Goal: Task Accomplishment & Management: Manage account settings

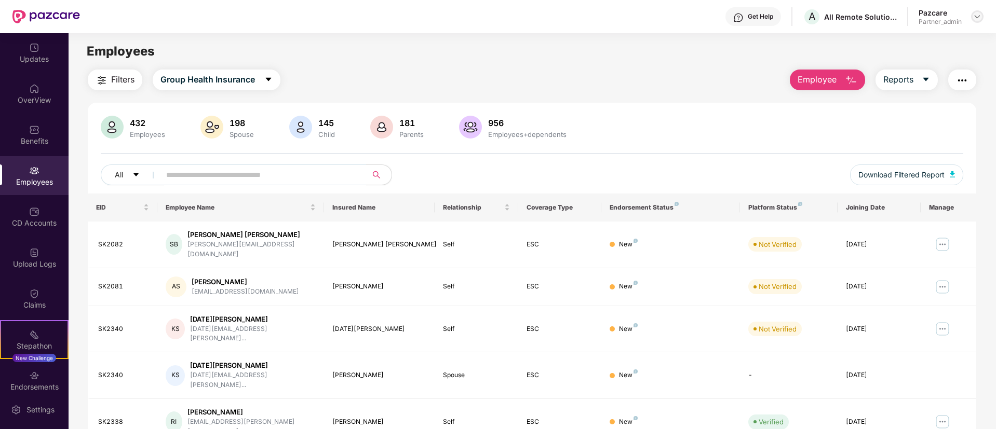
click at [973, 20] on img at bounding box center [977, 16] width 8 height 8
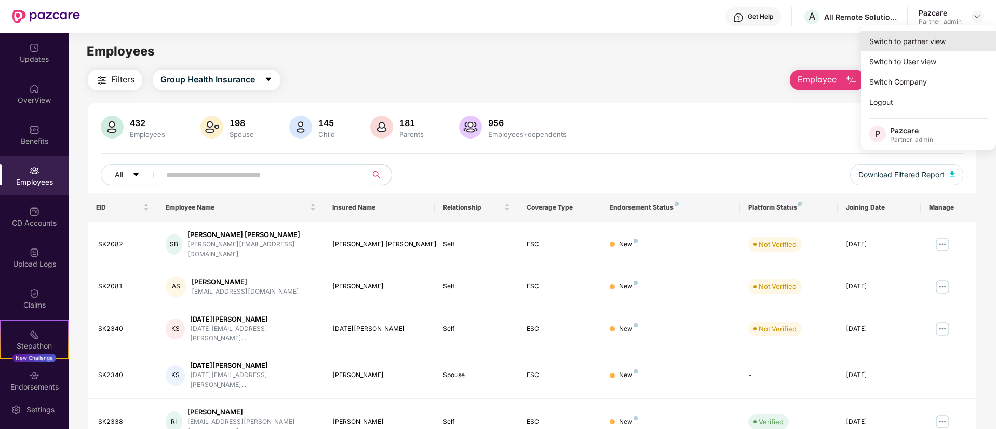
click at [898, 50] on div "Switch to partner view" at bounding box center [928, 41] width 135 height 20
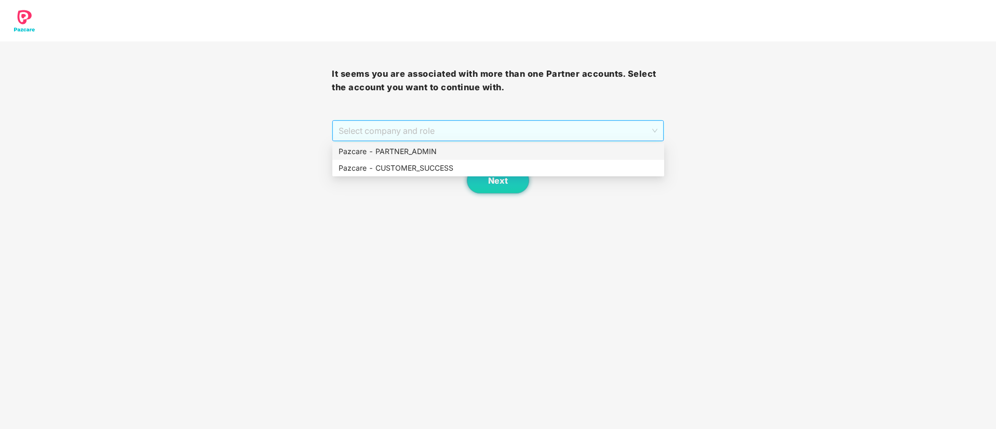
click at [470, 131] on span "Select company and role" at bounding box center [498, 131] width 318 height 20
click at [470, 147] on div "Pazcare - PARTNER_ADMIN" at bounding box center [498, 151] width 319 height 11
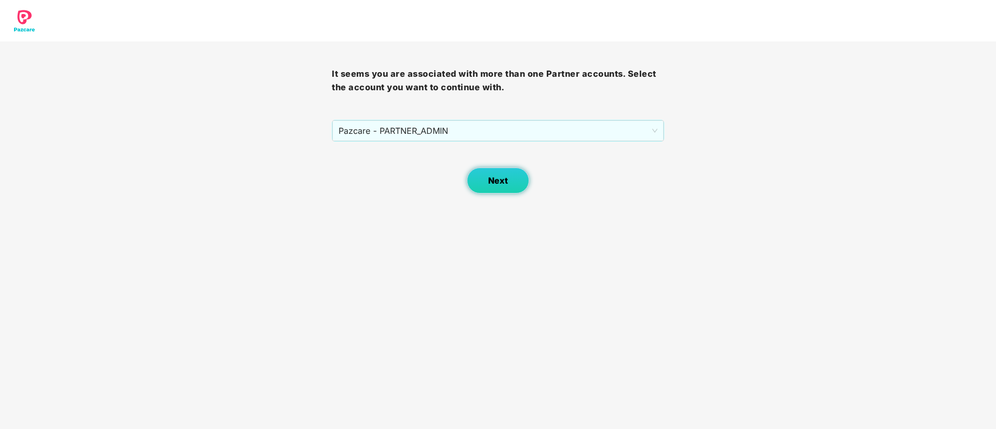
click at [499, 180] on span "Next" at bounding box center [498, 181] width 20 height 10
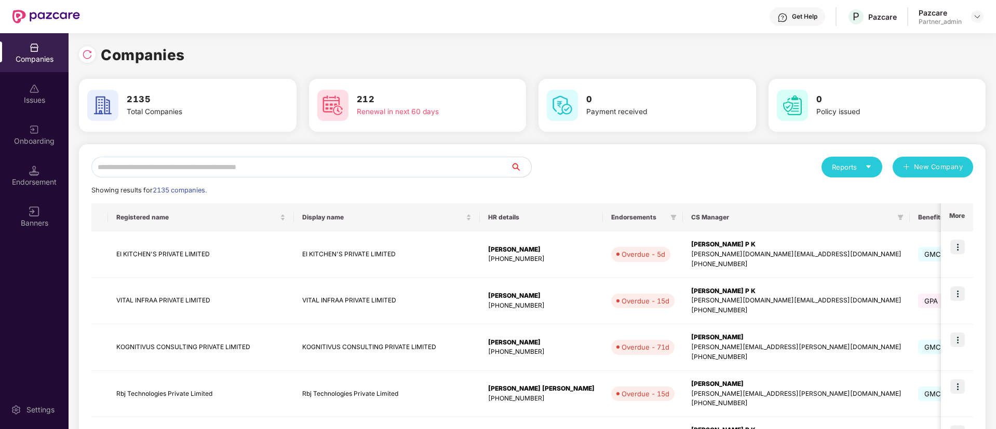
click at [232, 169] on input "text" at bounding box center [300, 167] width 419 height 21
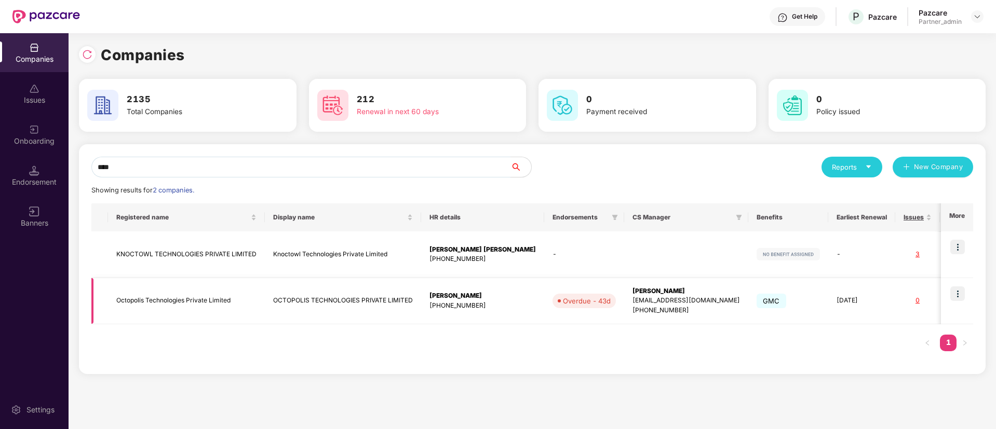
type input "****"
click at [961, 292] on img at bounding box center [957, 294] width 15 height 15
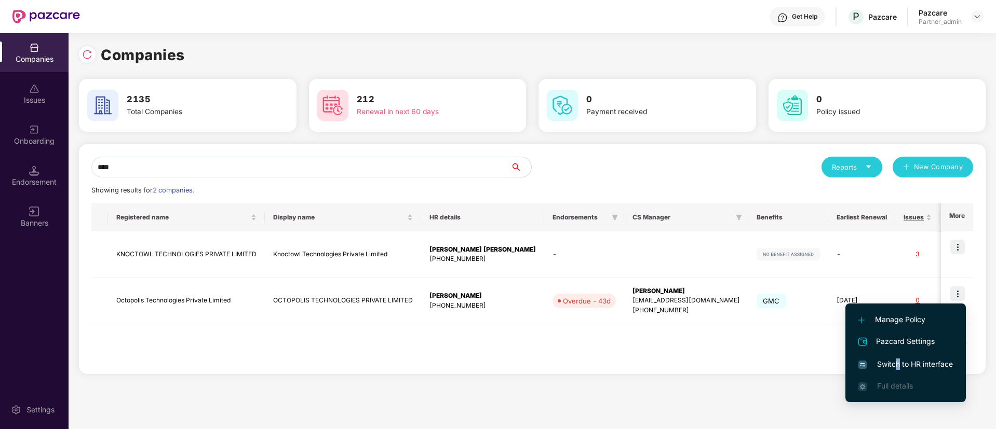
drag, startPoint x: 898, startPoint y: 360, endPoint x: 900, endPoint y: 355, distance: 5.6
click at [900, 355] on li "Switch to HR interface" at bounding box center [905, 365] width 120 height 22
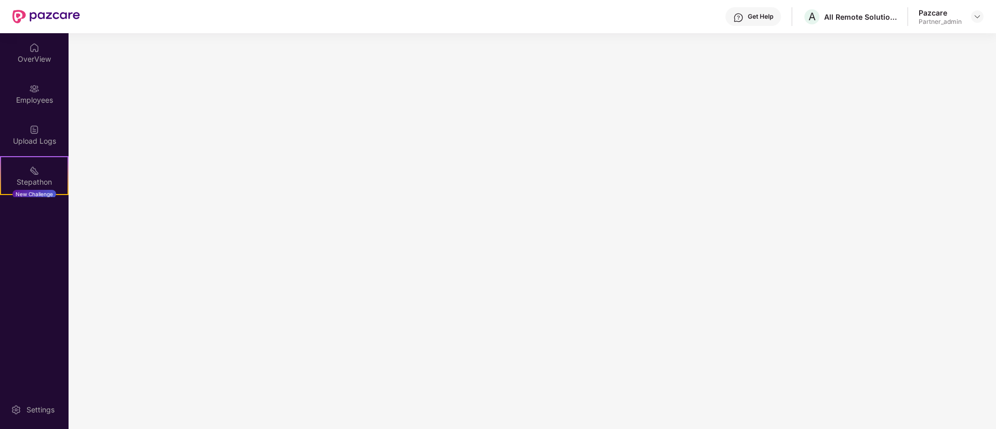
click at [900, 355] on main at bounding box center [532, 231] width 927 height 396
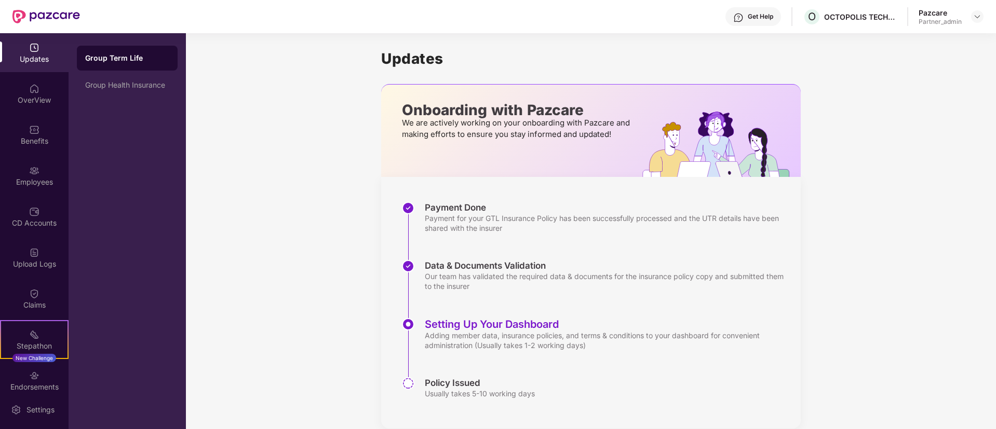
click at [49, 184] on div "Employees" at bounding box center [34, 182] width 69 height 10
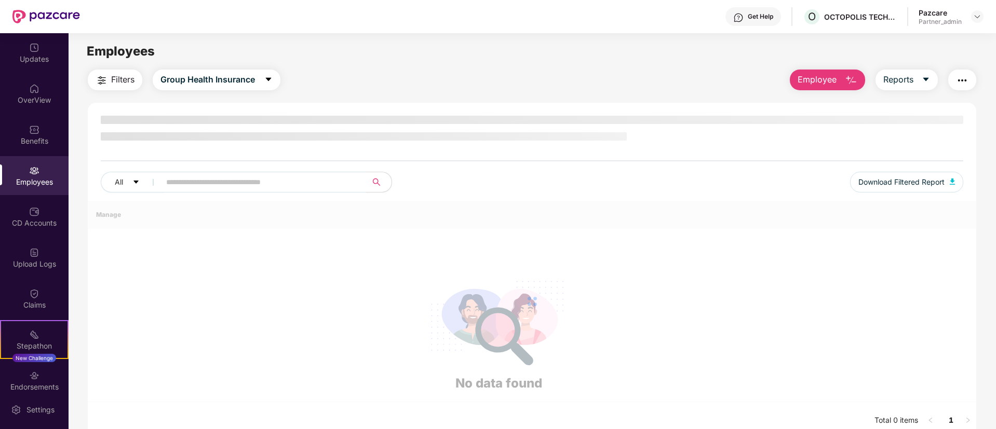
click at [49, 184] on div "Employees" at bounding box center [34, 182] width 69 height 10
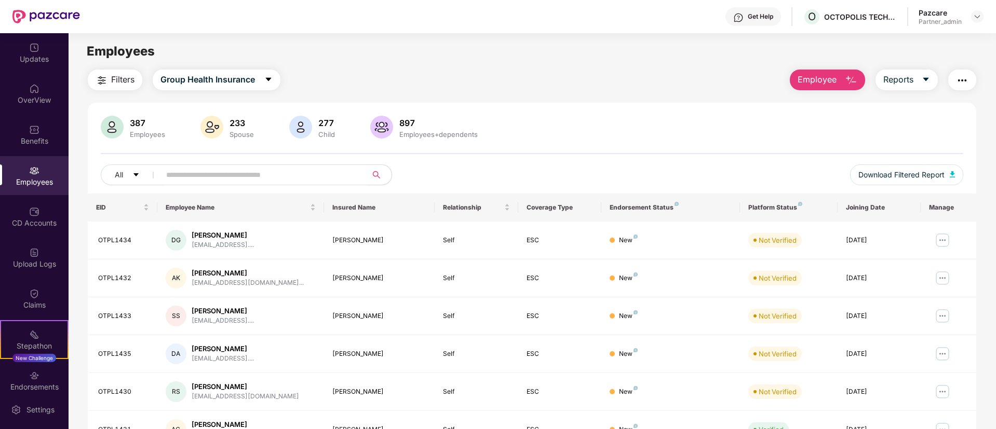
click at [221, 168] on input "text" at bounding box center [259, 175] width 186 height 16
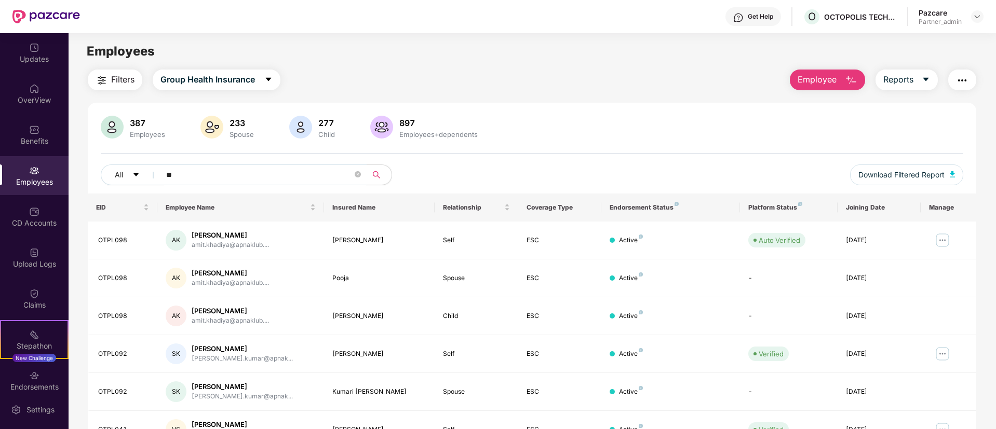
type input "*"
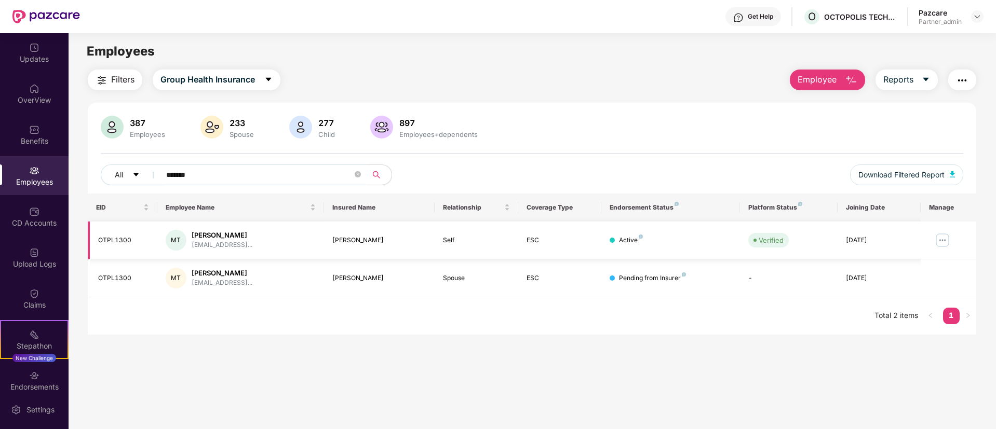
type input "******"
click at [945, 237] on img at bounding box center [942, 240] width 17 height 17
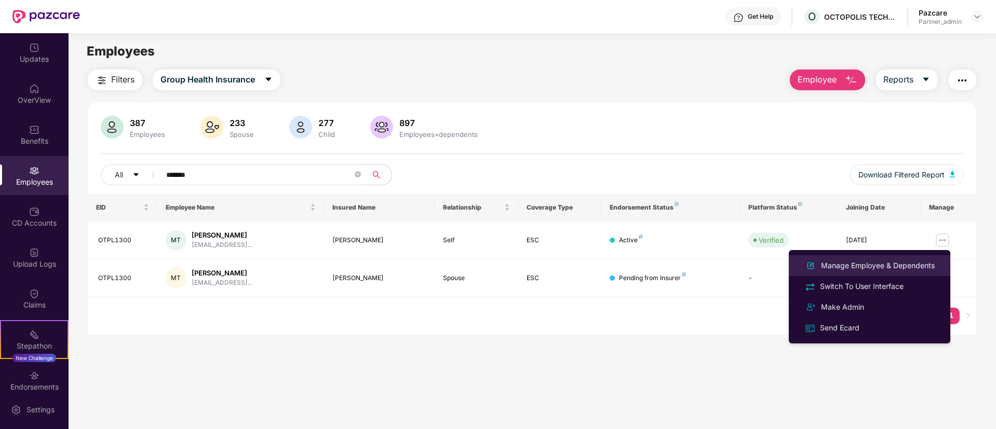
click at [864, 274] on li "Manage Employee & Dependents" at bounding box center [869, 265] width 161 height 21
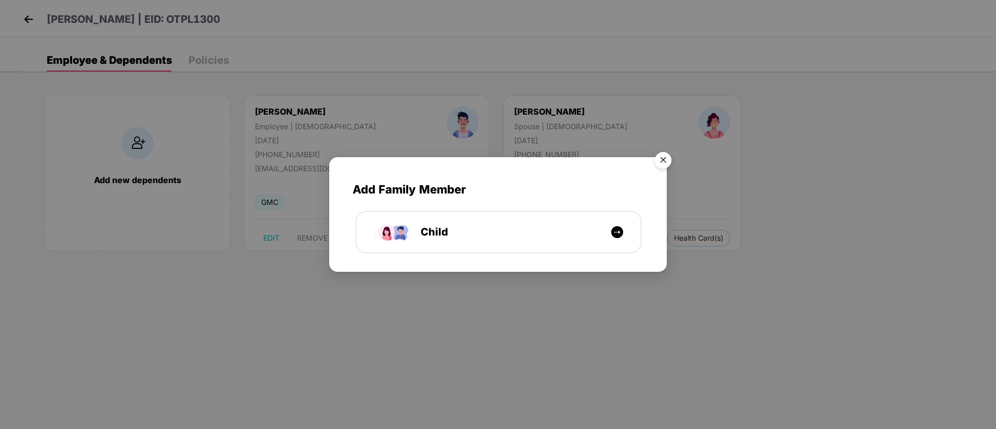
click at [663, 159] on img "Close" at bounding box center [663, 161] width 29 height 29
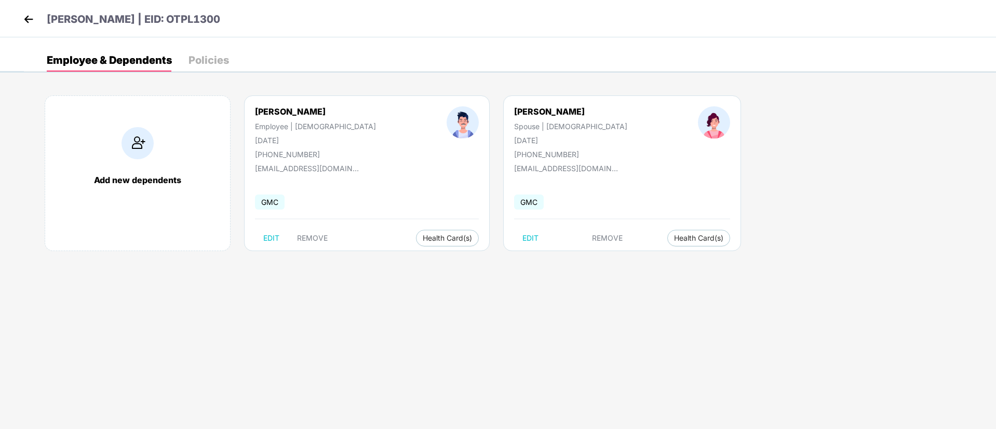
drag, startPoint x: 257, startPoint y: 23, endPoint x: 194, endPoint y: 23, distance: 63.4
click at [194, 23] on div "[PERSON_NAME] | EID: OTPL1300" at bounding box center [498, 18] width 996 height 37
copy p "OTPL1300"
click at [37, 20] on header "[PERSON_NAME] | EID: OTPL1300" at bounding box center [120, 20] width 199 height 19
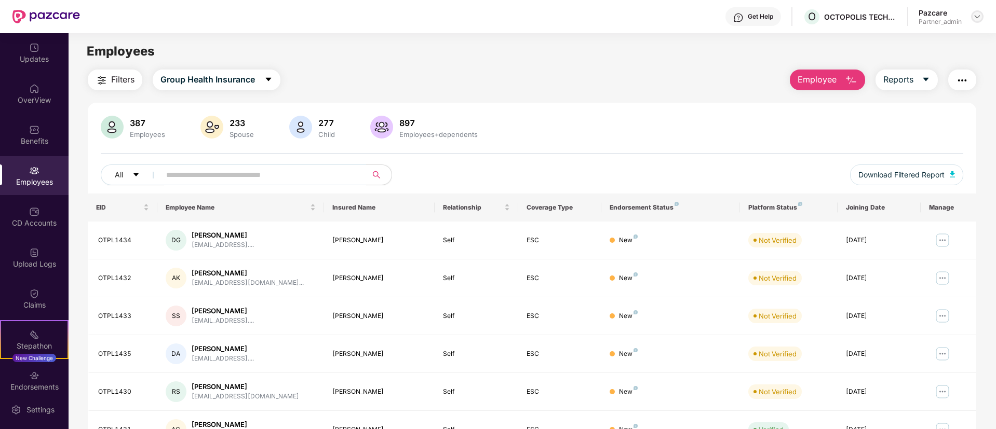
click at [977, 16] on img at bounding box center [977, 16] width 8 height 8
click at [978, 21] on div at bounding box center [977, 16] width 12 height 12
click at [977, 17] on img at bounding box center [977, 16] width 8 height 8
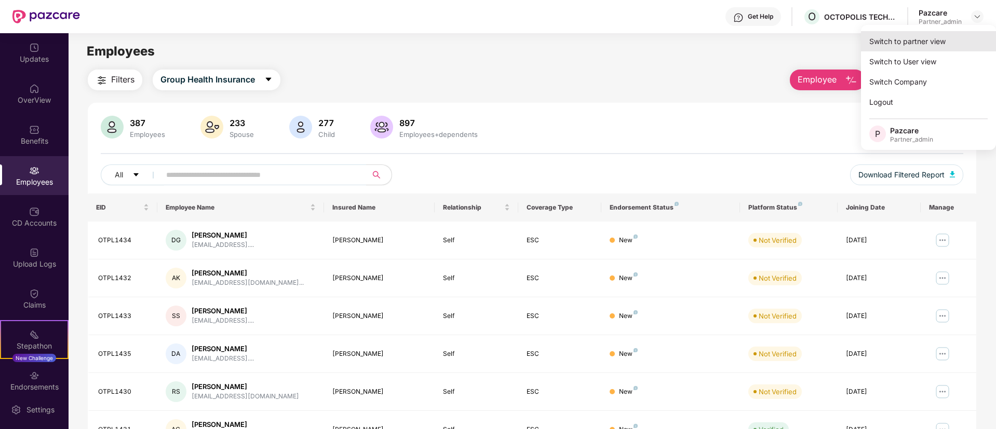
click at [929, 40] on div "Switch to partner view" at bounding box center [928, 41] width 135 height 20
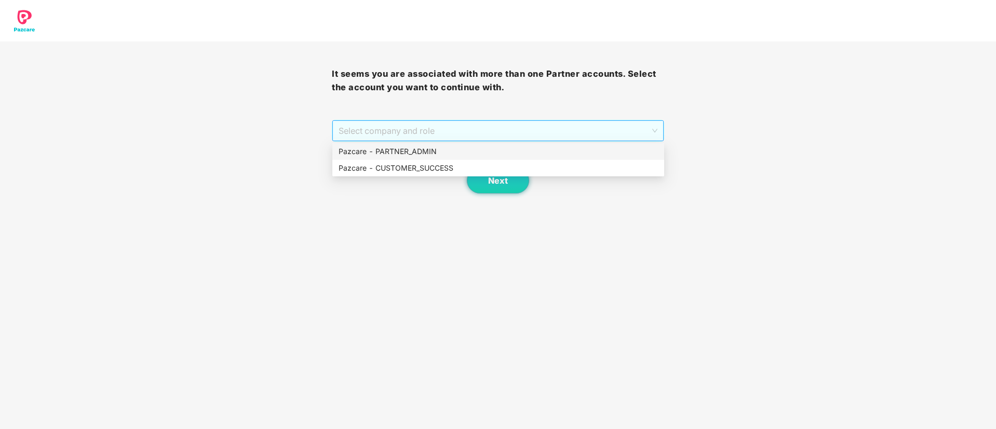
click at [499, 134] on span "Select company and role" at bounding box center [498, 131] width 318 height 20
click at [500, 156] on div "Pazcare - PARTNER_ADMIN" at bounding box center [498, 151] width 319 height 11
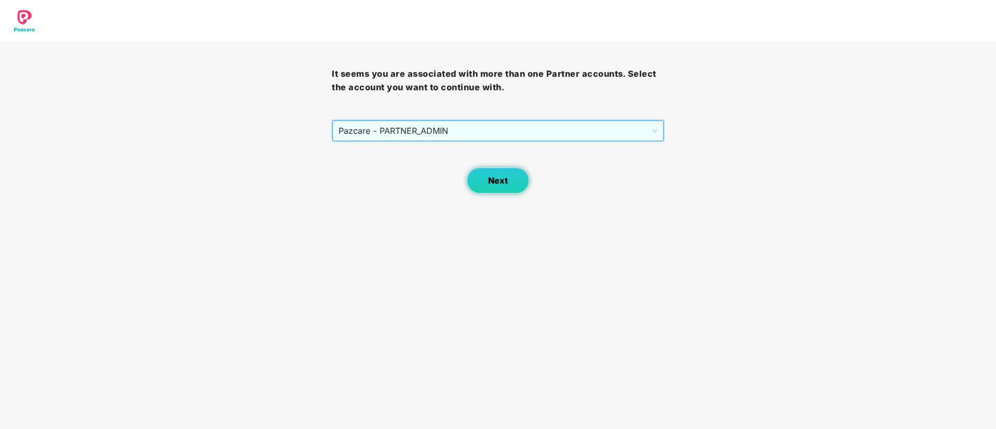
click at [502, 183] on span "Next" at bounding box center [498, 181] width 20 height 10
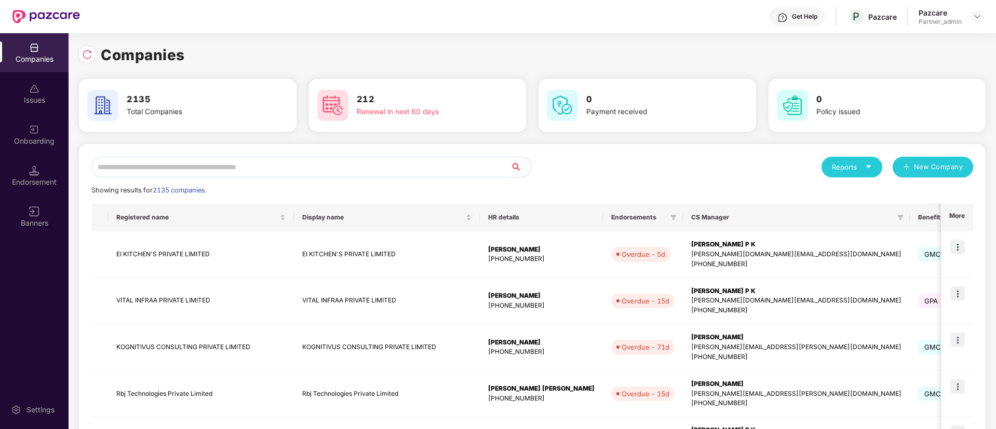
click at [396, 167] on input "text" at bounding box center [300, 167] width 419 height 21
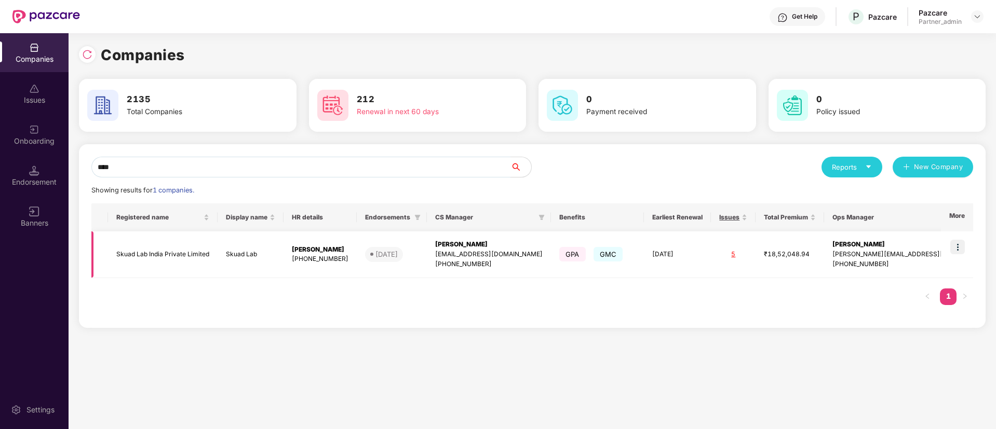
type input "****"
click at [961, 246] on img at bounding box center [957, 247] width 15 height 15
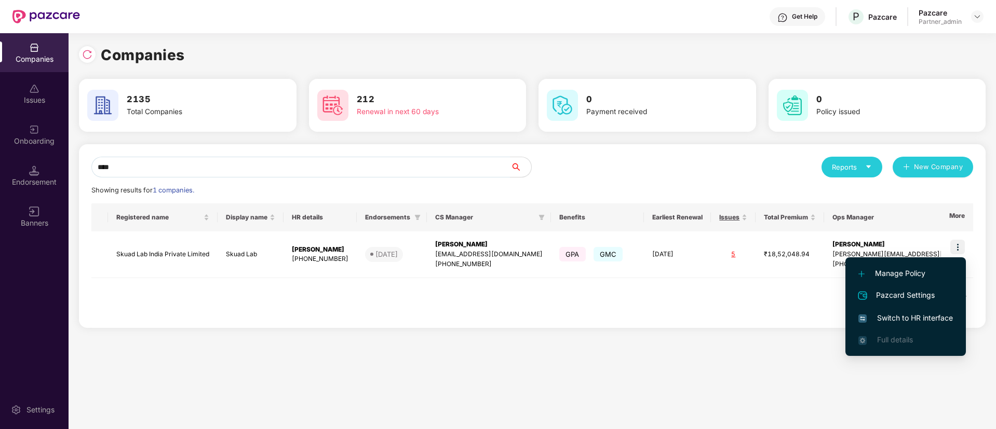
click at [912, 319] on span "Switch to HR interface" at bounding box center [905, 318] width 95 height 11
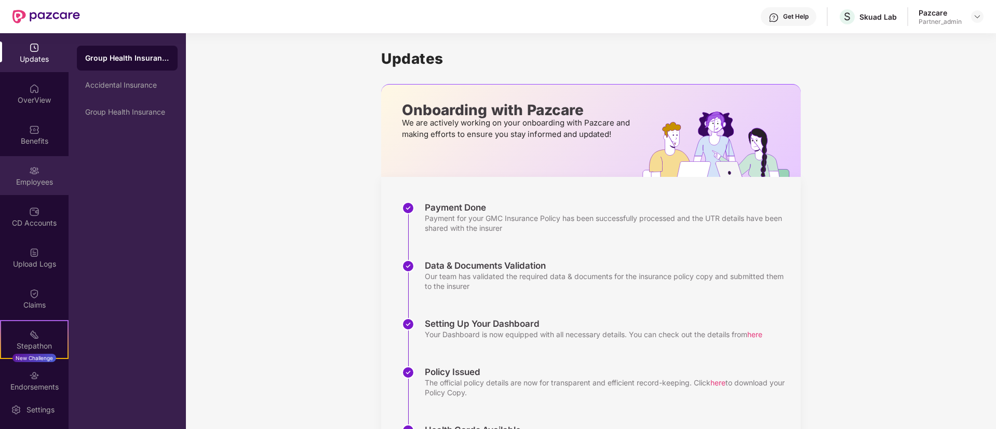
click at [42, 166] on div "Employees" at bounding box center [34, 175] width 69 height 39
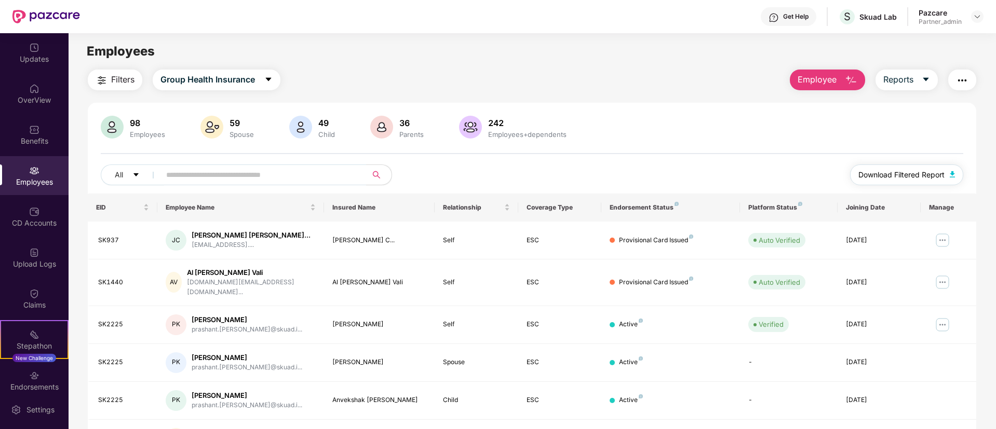
click at [893, 171] on span "Download Filtered Report" at bounding box center [901, 174] width 86 height 11
